Goal: Check status: Verify the current state of an ongoing process or item

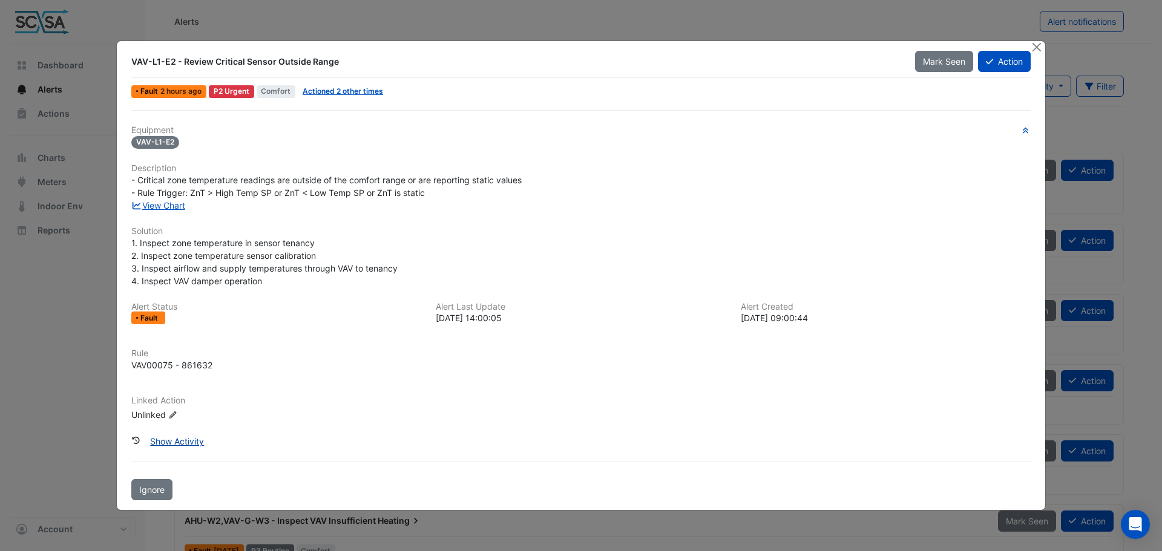
click at [169, 439] on button "Show Activity" at bounding box center [177, 441] width 70 height 21
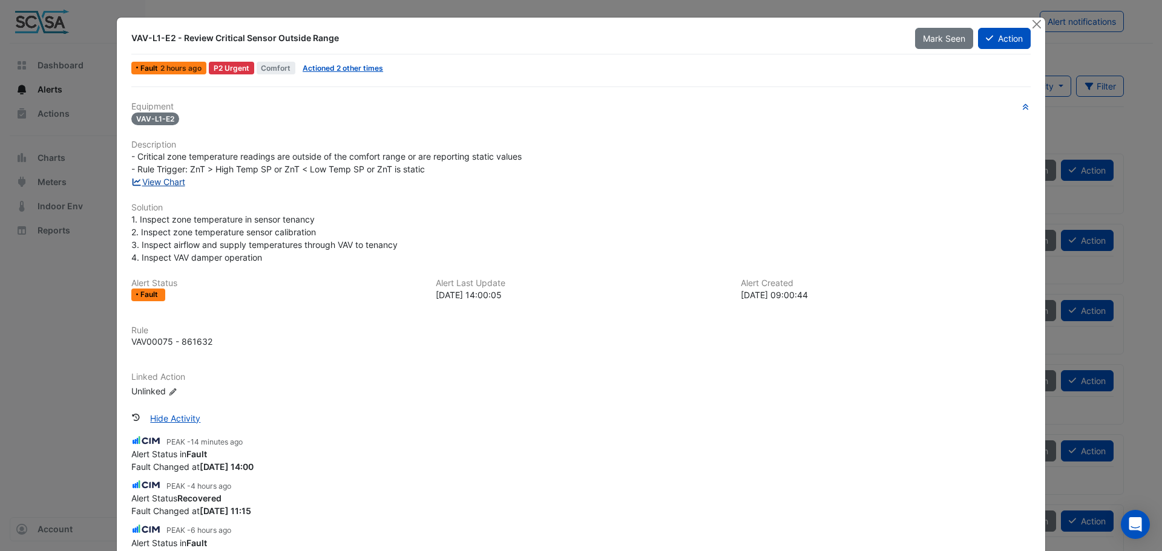
click at [171, 186] on link "View Chart" at bounding box center [158, 182] width 54 height 10
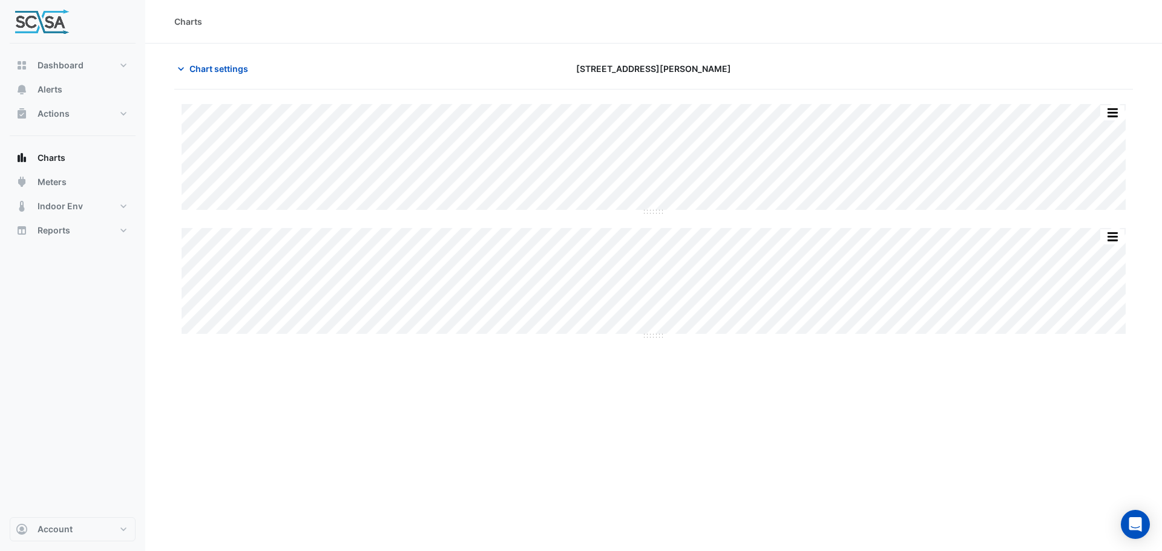
click at [719, 467] on div "Charts Chart settings 1 Peters Avenue Split by Equip Split All Split None Print…" at bounding box center [653, 275] width 1017 height 551
